Goal: Find specific page/section: Find specific page/section

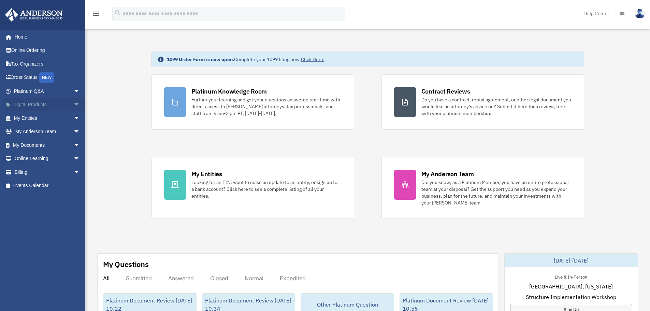
click at [73, 104] on span "arrow_drop_down" at bounding box center [80, 105] width 14 height 14
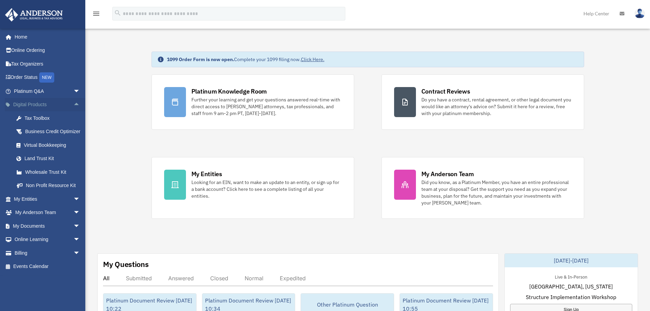
click at [73, 101] on span "arrow_drop_up" at bounding box center [80, 105] width 14 height 14
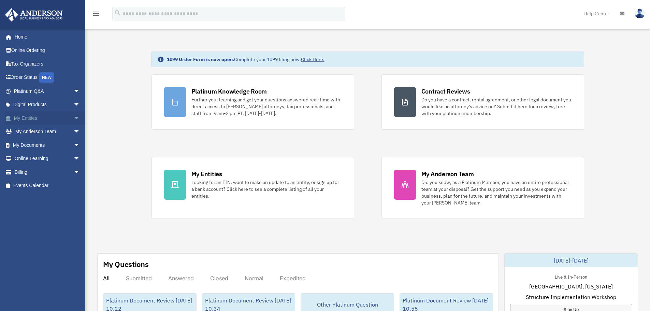
click at [73, 115] on span "arrow_drop_down" at bounding box center [80, 118] width 14 height 14
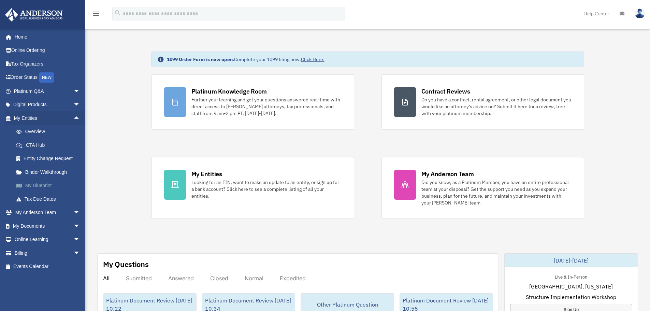
click at [40, 184] on link "My Blueprint" at bounding box center [50, 186] width 81 height 14
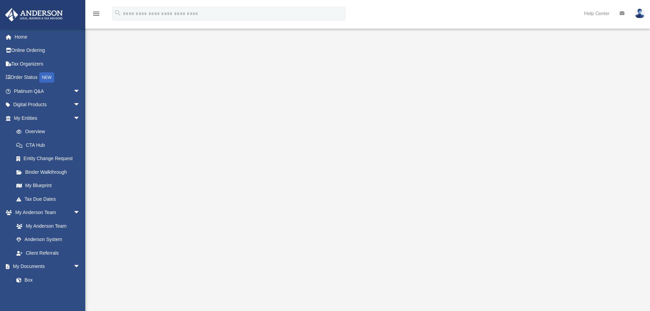
click at [585, 89] on div at bounding box center [368, 183] width 509 height 273
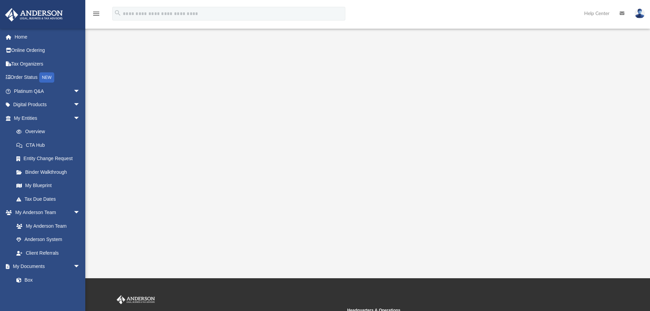
scroll to position [47, 0]
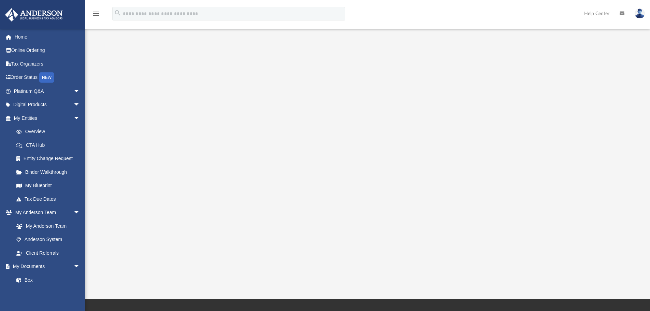
drag, startPoint x: 613, startPoint y: 173, endPoint x: 549, endPoint y: 186, distance: 64.7
click at [612, 173] on div at bounding box center [368, 136] width 509 height 273
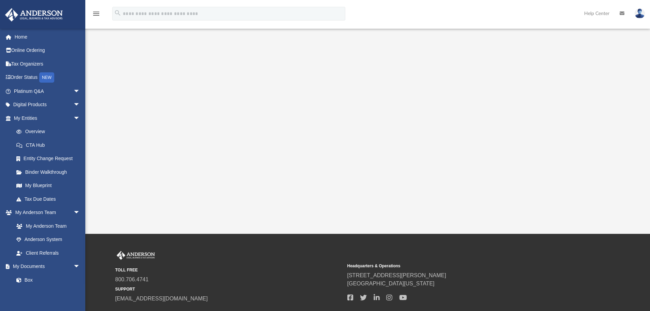
scroll to position [116, 0]
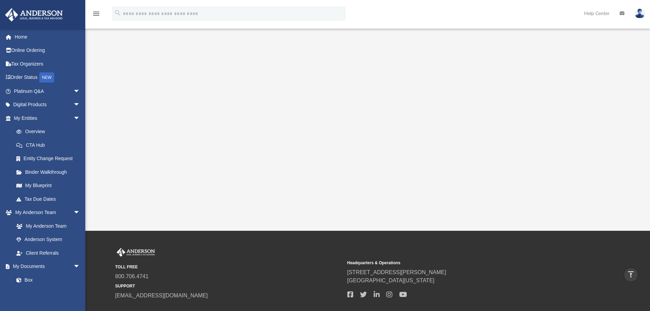
click at [595, 150] on div at bounding box center [368, 68] width 509 height 273
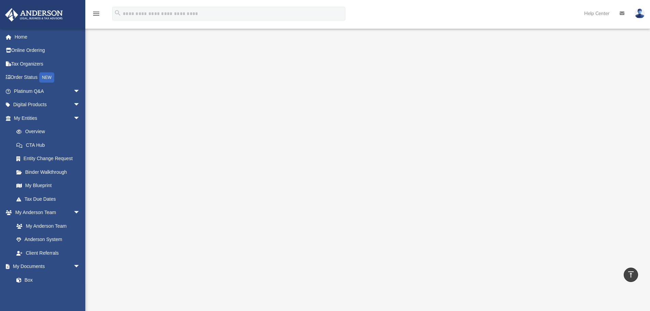
scroll to position [0, 0]
